Goal: Check status: Check status

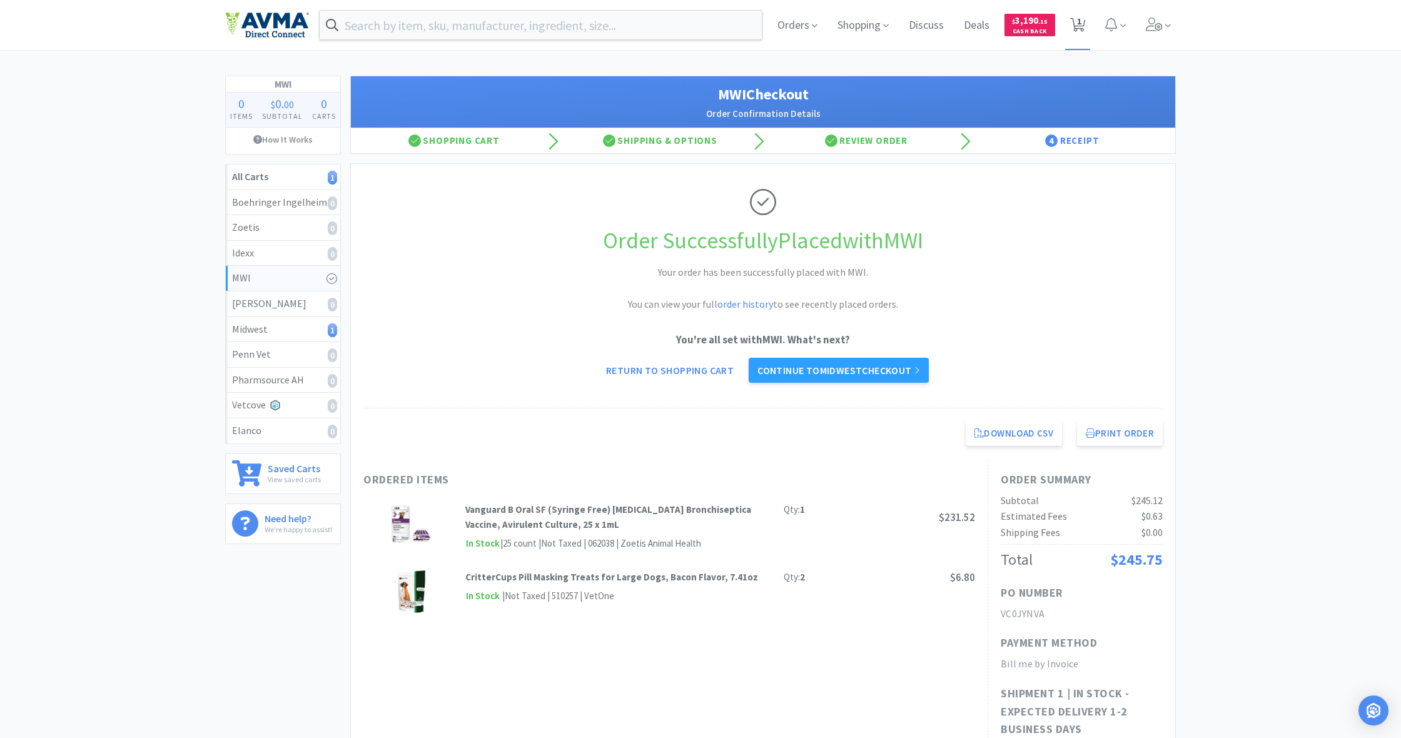
click at [1084, 23] on icon at bounding box center [1078, 25] width 16 height 14
select select "1"
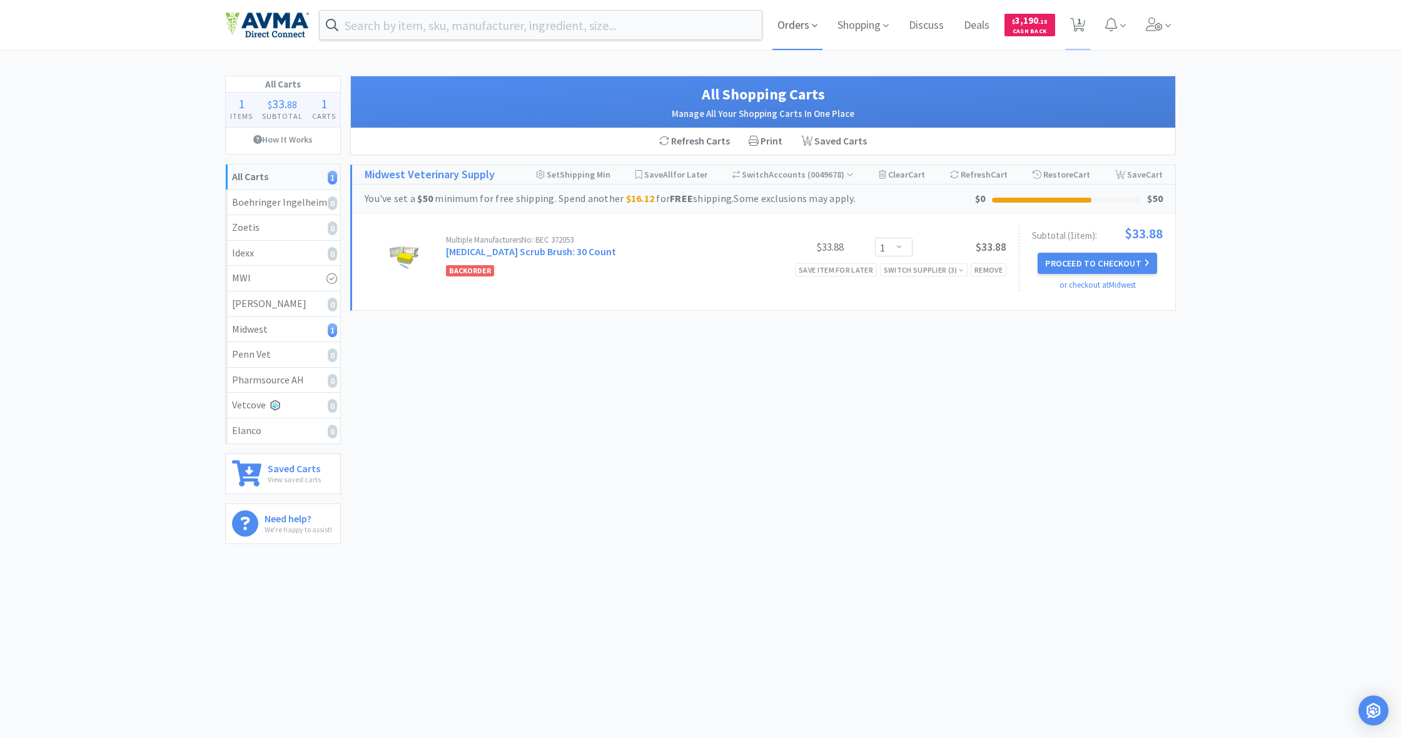
click at [798, 23] on span "Orders" at bounding box center [797, 25] width 50 height 50
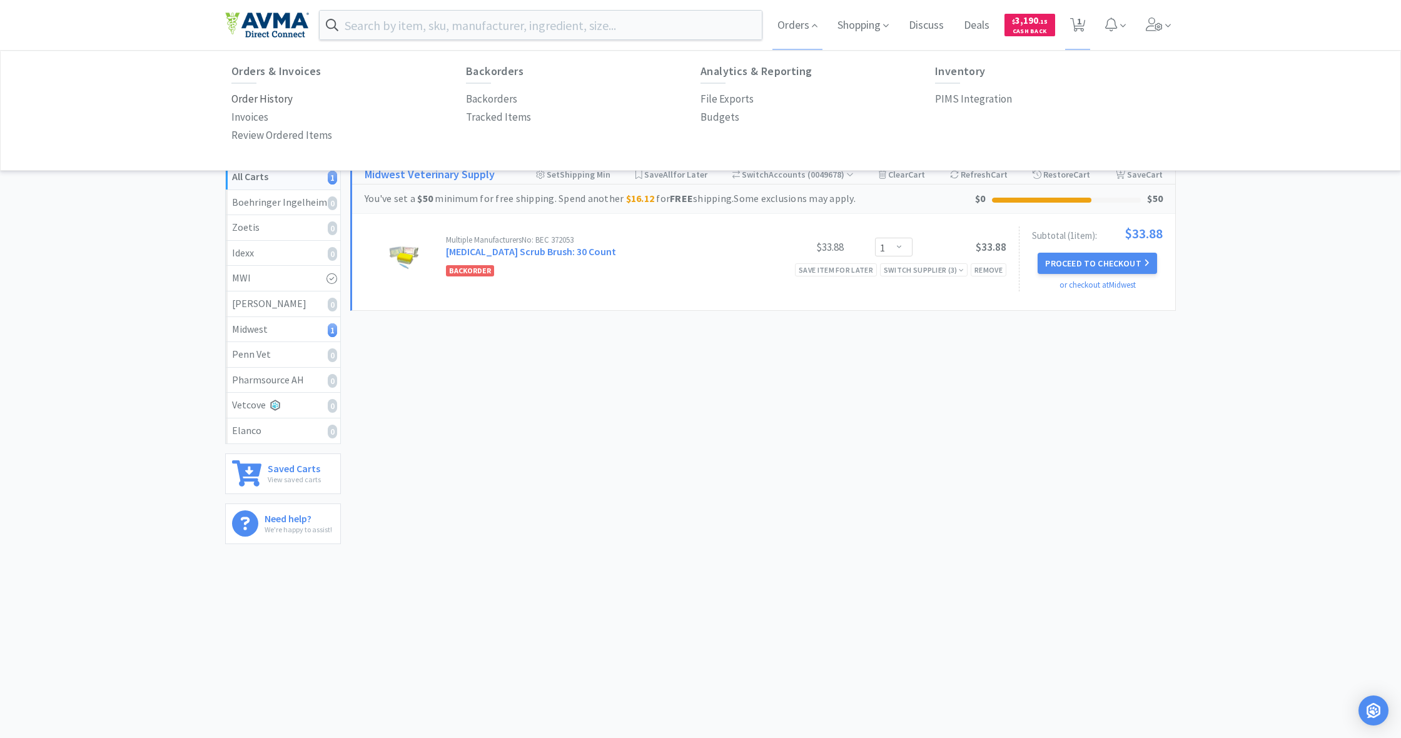
click at [277, 99] on p "Order History" at bounding box center [261, 99] width 61 height 17
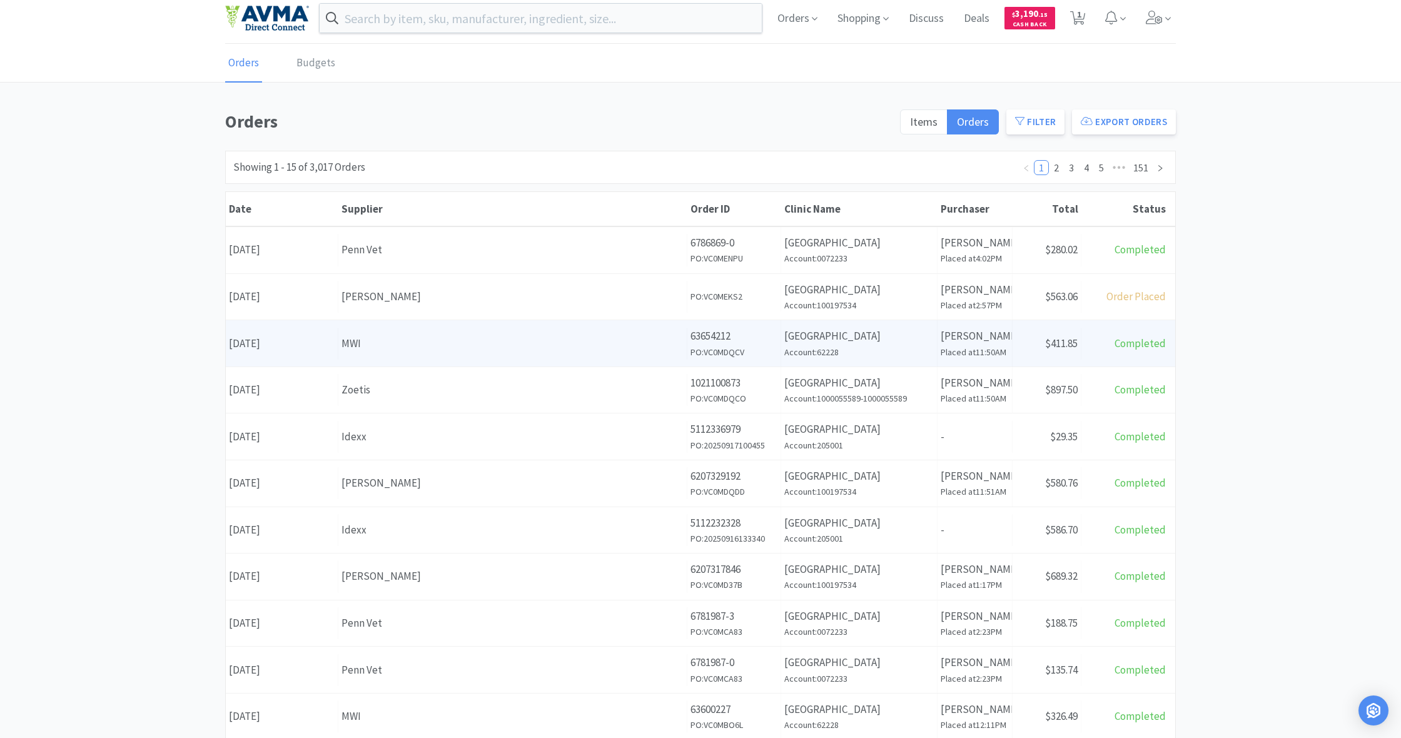
scroll to position [6, 0]
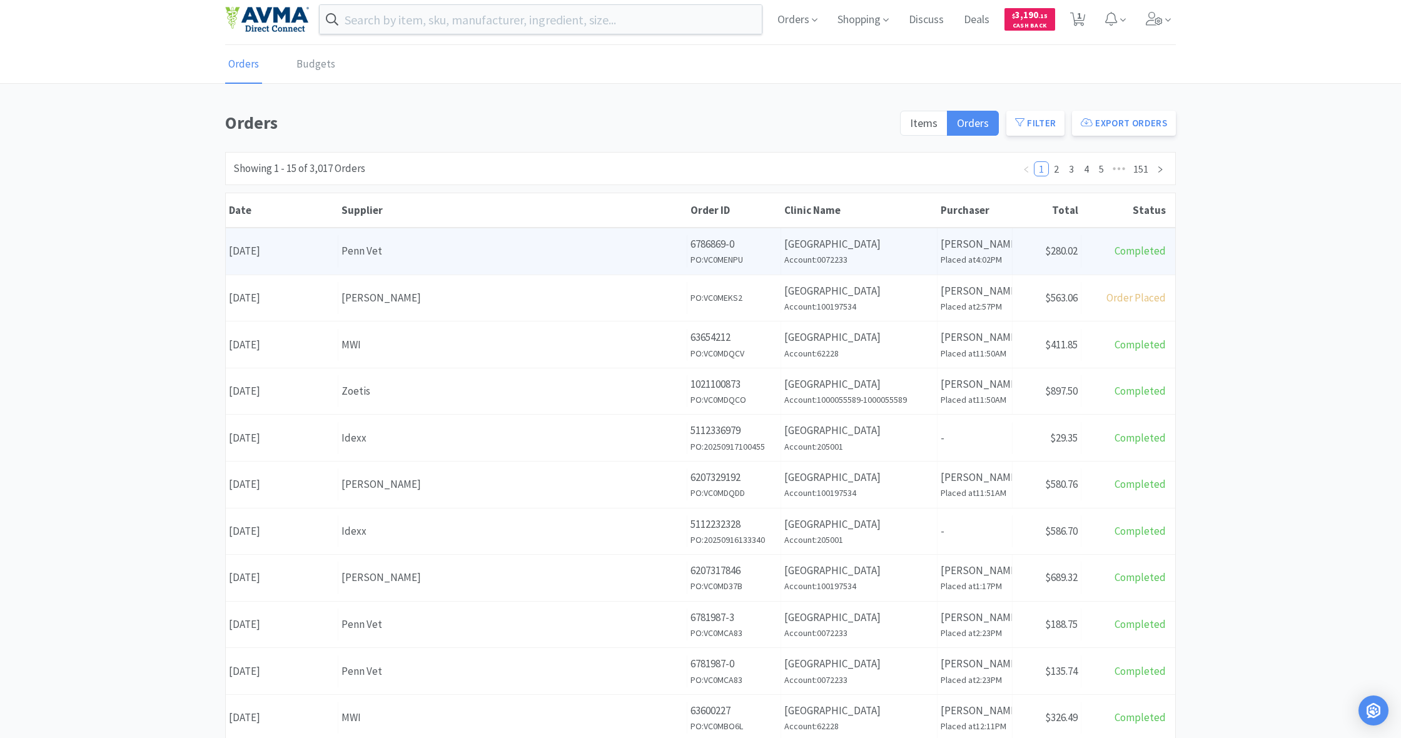
click at [613, 257] on div "Penn Vet" at bounding box center [512, 251] width 342 height 17
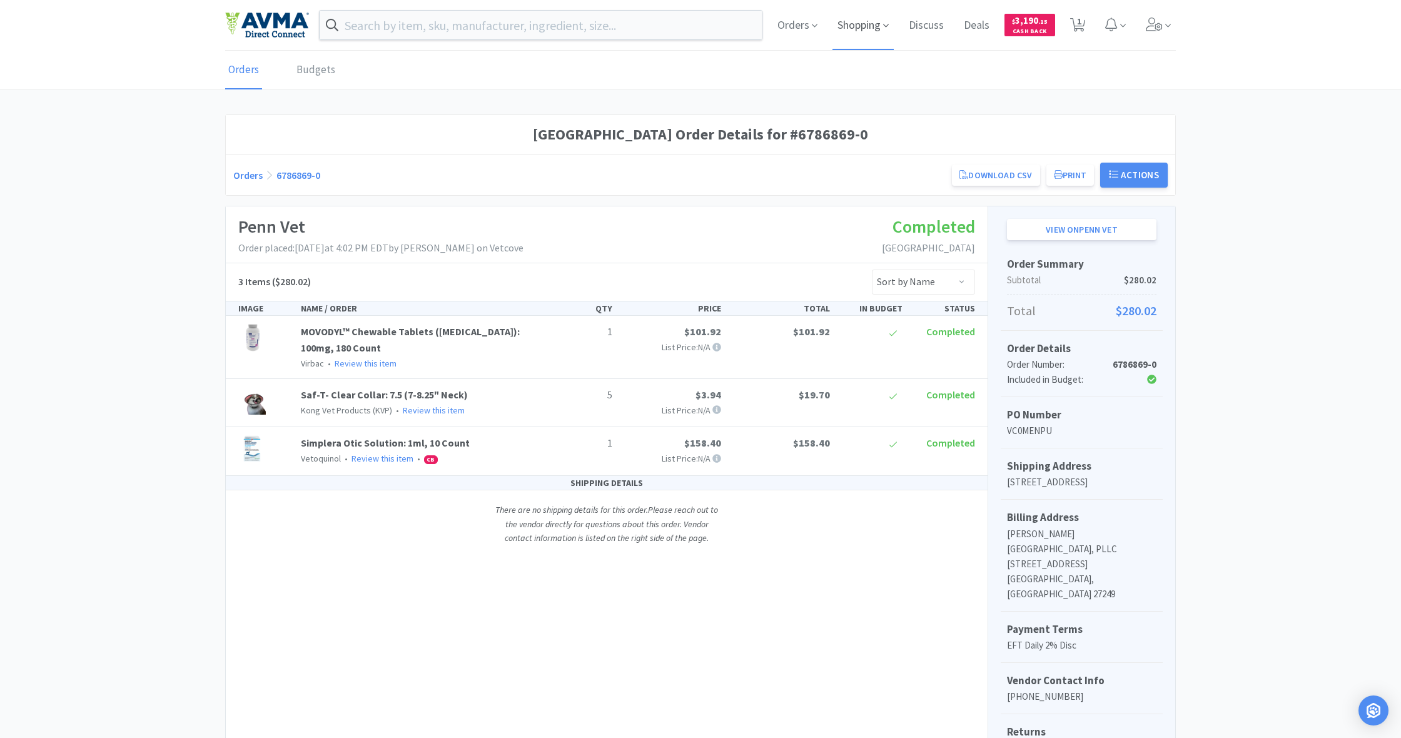
click at [857, 25] on span "Shopping" at bounding box center [862, 25] width 61 height 50
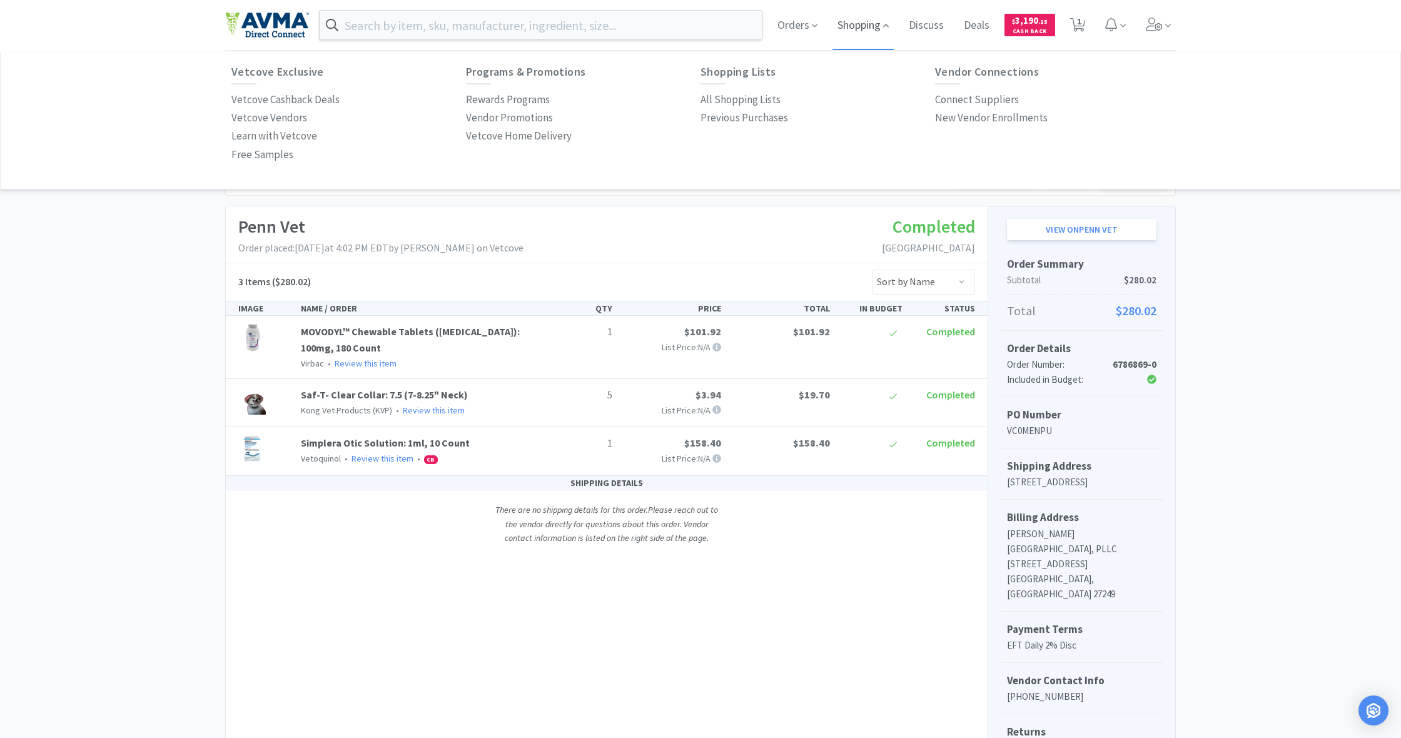
scroll to position [2, 0]
click at [788, 24] on span "Orders" at bounding box center [797, 23] width 50 height 50
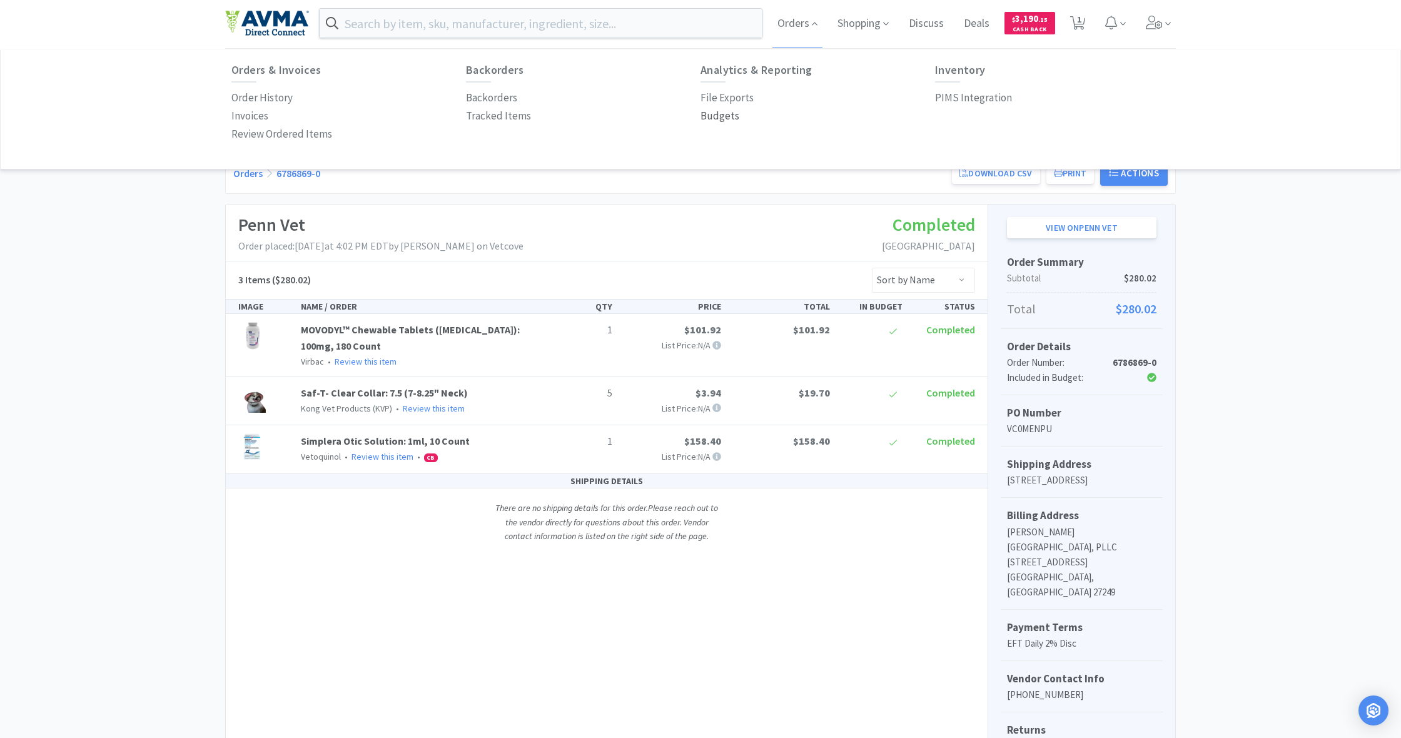
click at [719, 116] on p "Budgets" at bounding box center [719, 116] width 39 height 17
